Goal: Information Seeking & Learning: Learn about a topic

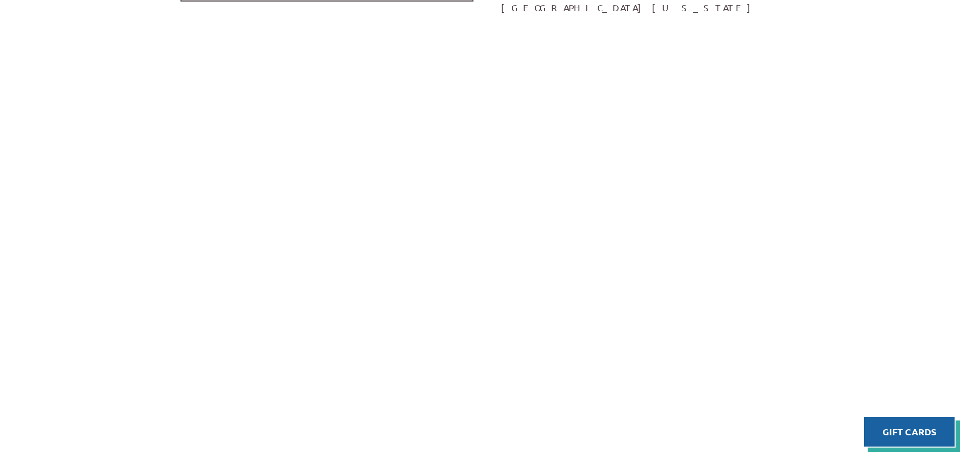
scroll to position [1891, 0]
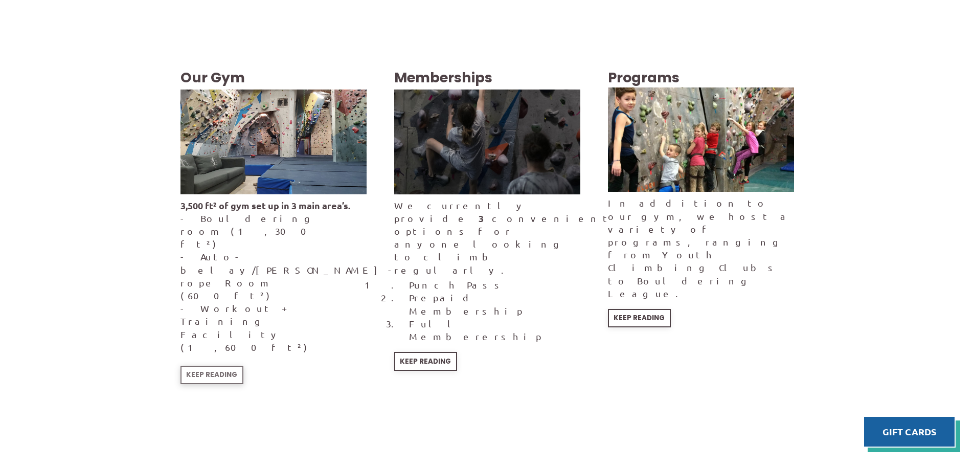
click at [205, 371] on span "Keep Reading" at bounding box center [211, 374] width 51 height 7
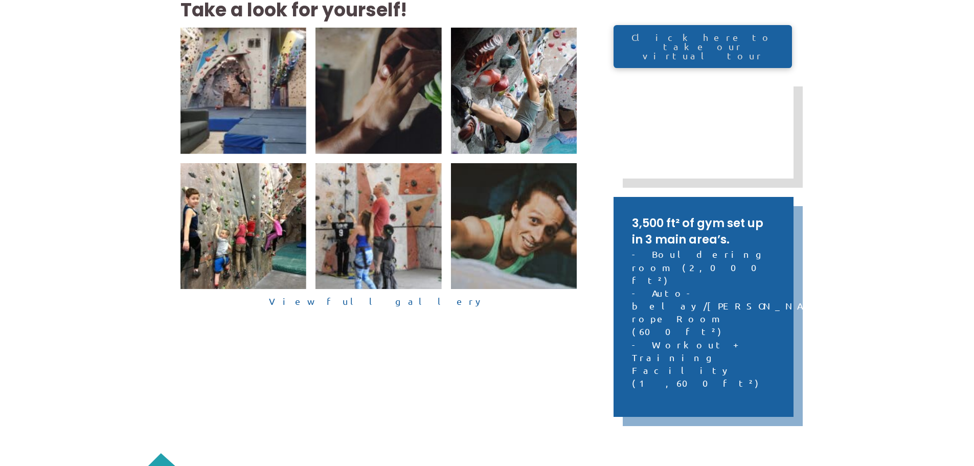
scroll to position [255, 0]
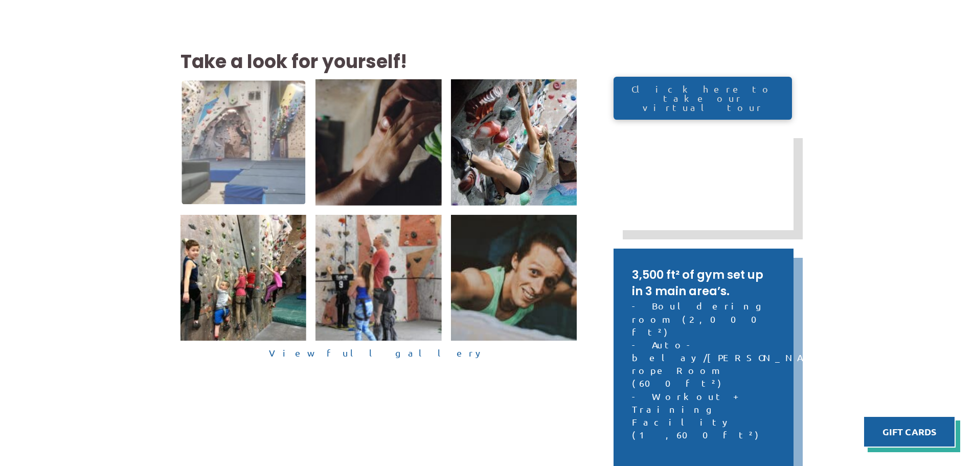
click at [271, 149] on img at bounding box center [243, 143] width 124 height 124
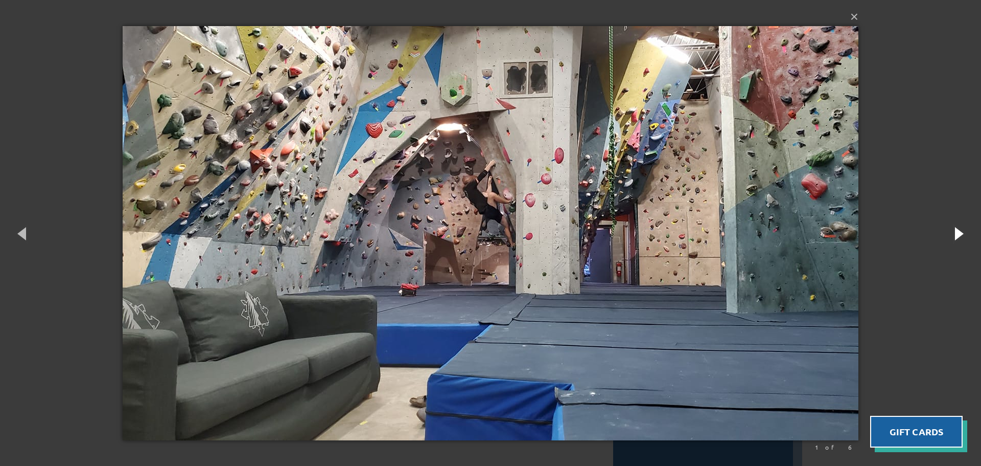
click at [957, 233] on button "button" at bounding box center [958, 233] width 46 height 56
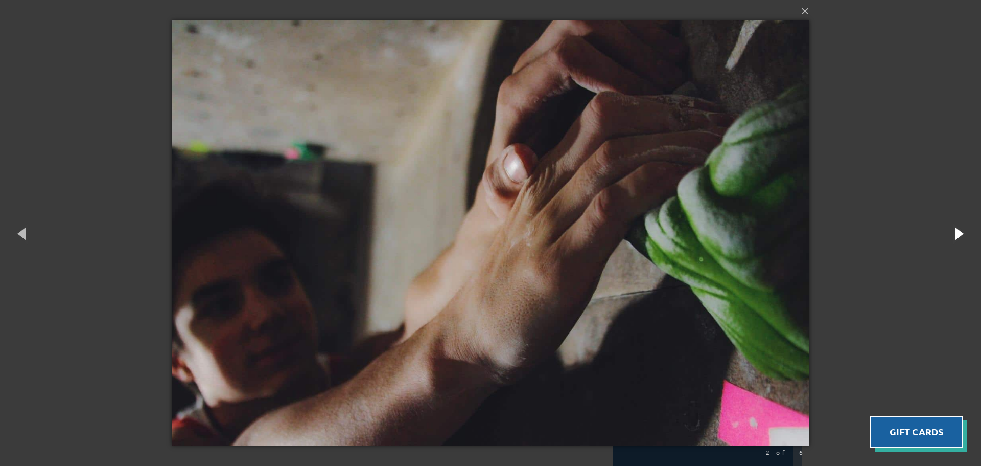
click at [958, 233] on button "button" at bounding box center [958, 233] width 46 height 56
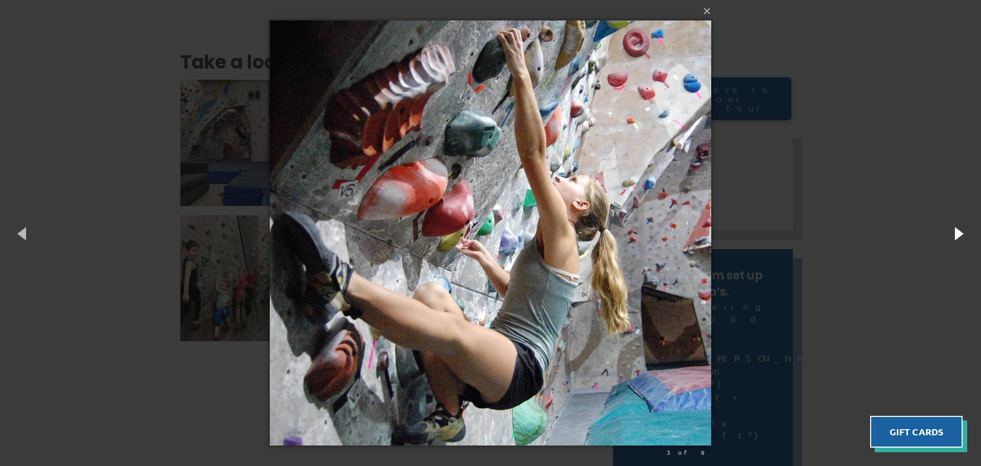
click at [959, 233] on button "button" at bounding box center [958, 233] width 46 height 56
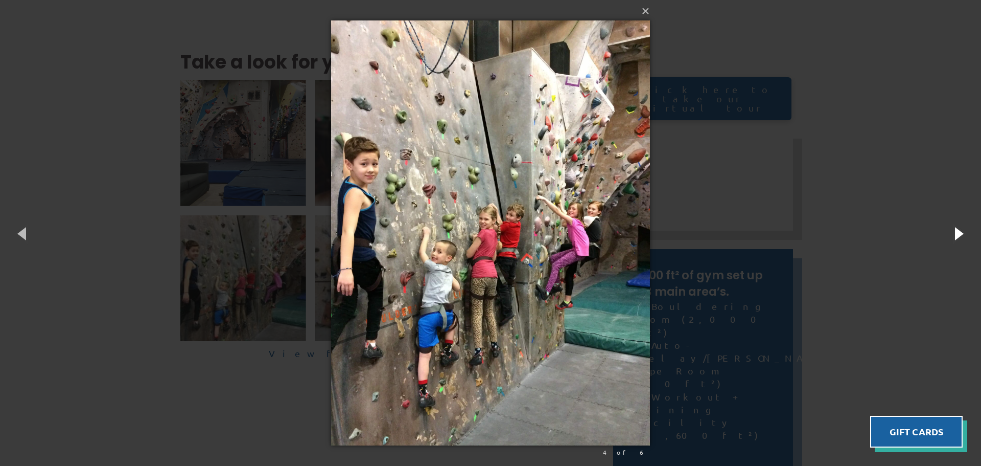
click at [959, 233] on button "button" at bounding box center [958, 233] width 46 height 56
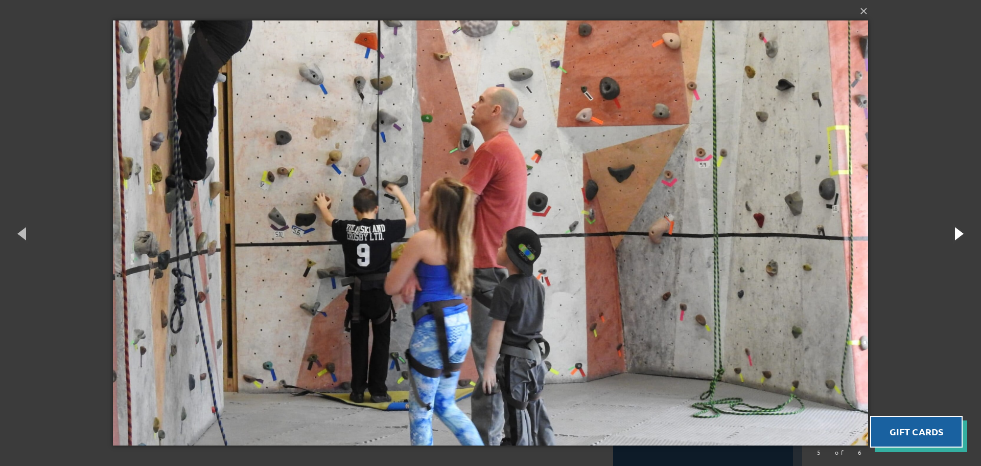
click at [959, 233] on button "button" at bounding box center [958, 233] width 46 height 56
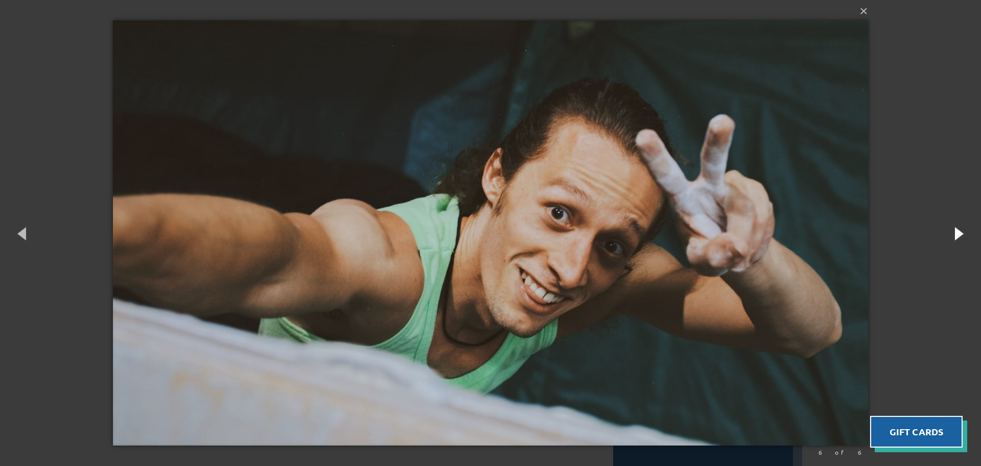
click at [959, 233] on button "button" at bounding box center [958, 233] width 46 height 56
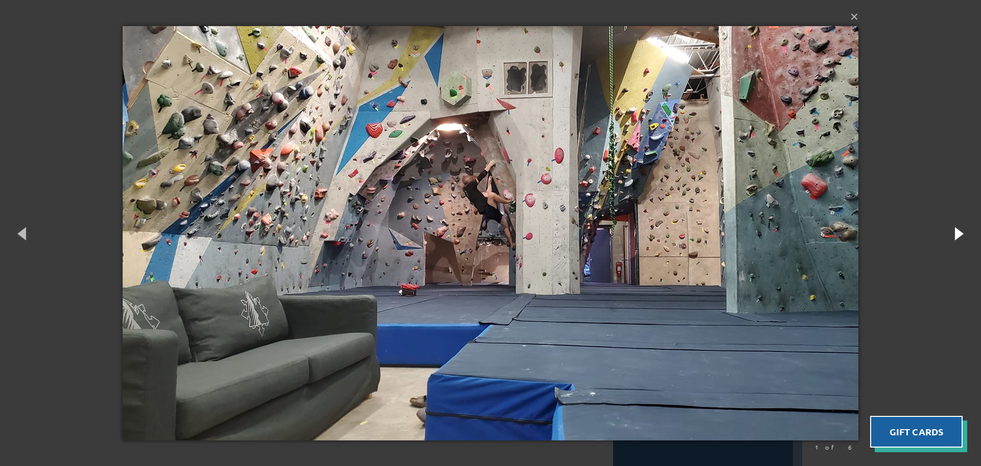
click at [959, 233] on button "button" at bounding box center [958, 233] width 46 height 56
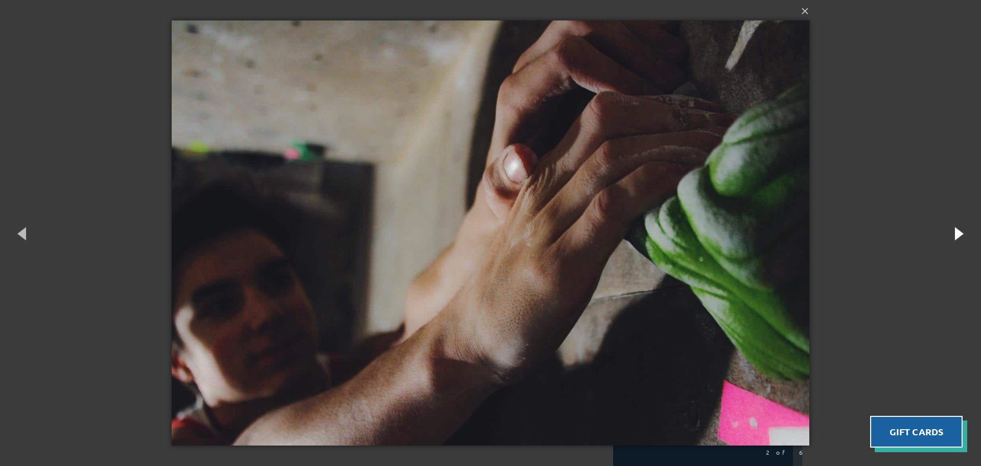
click at [959, 233] on button "button" at bounding box center [958, 233] width 46 height 56
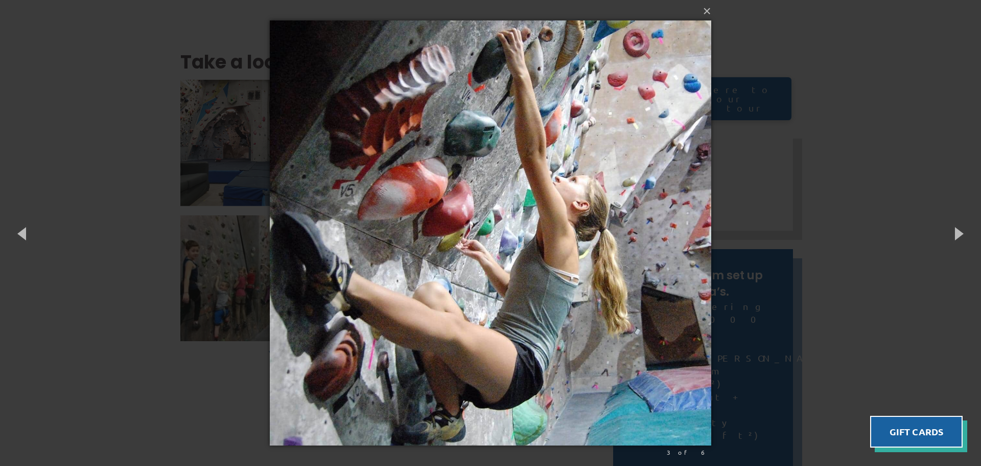
click at [170, 18] on div "× 3 of 6 Loading..." at bounding box center [490, 233] width 981 height 466
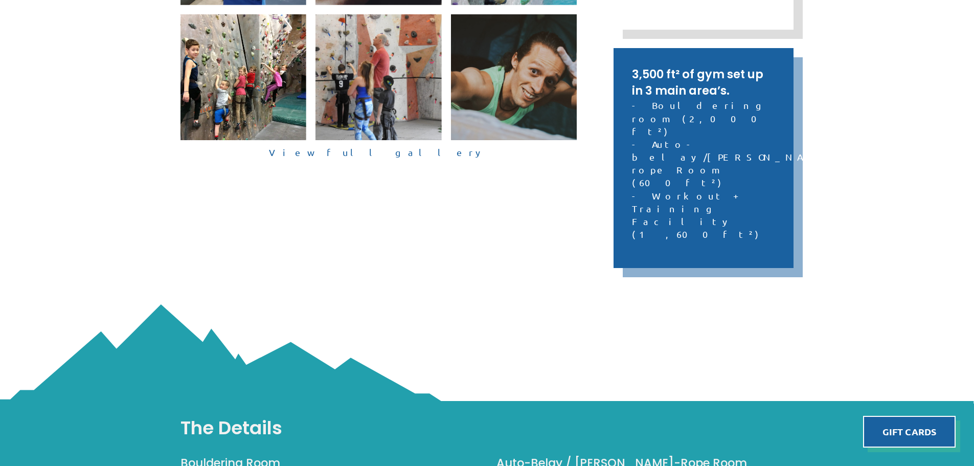
scroll to position [98, 0]
